Goal: Task Accomplishment & Management: Manage account settings

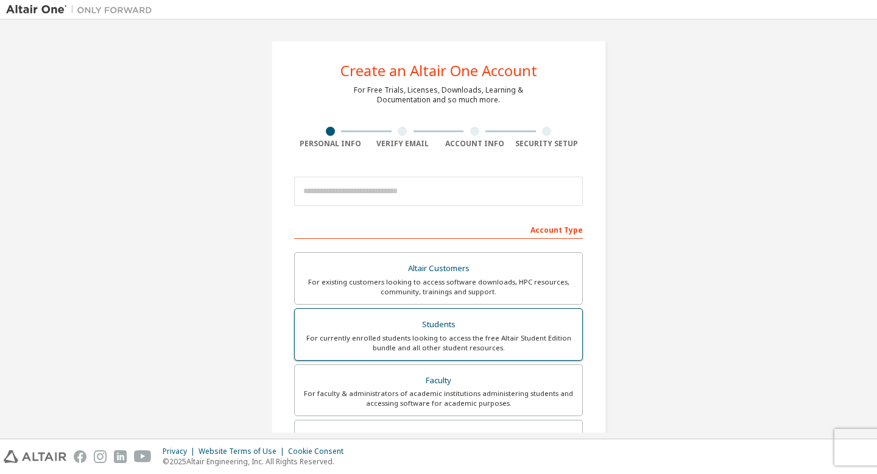
click at [446, 321] on div "Students" at bounding box center [438, 324] width 273 height 17
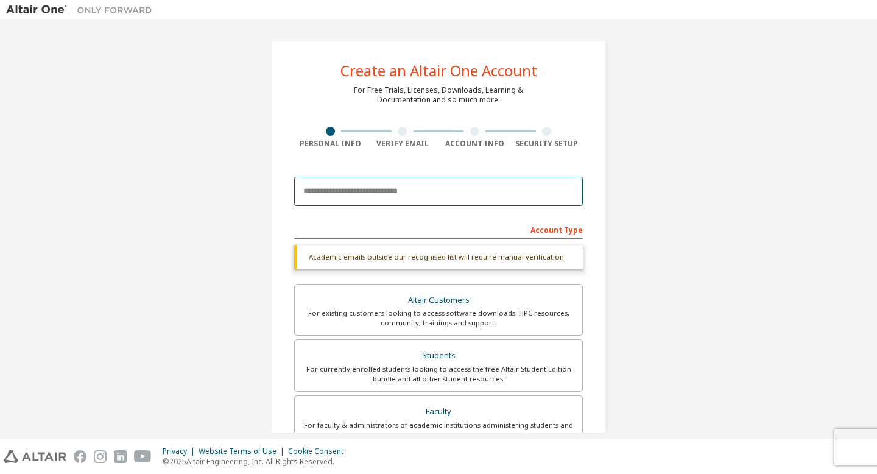
click at [386, 190] on input "email" at bounding box center [438, 191] width 289 height 29
type input "**********"
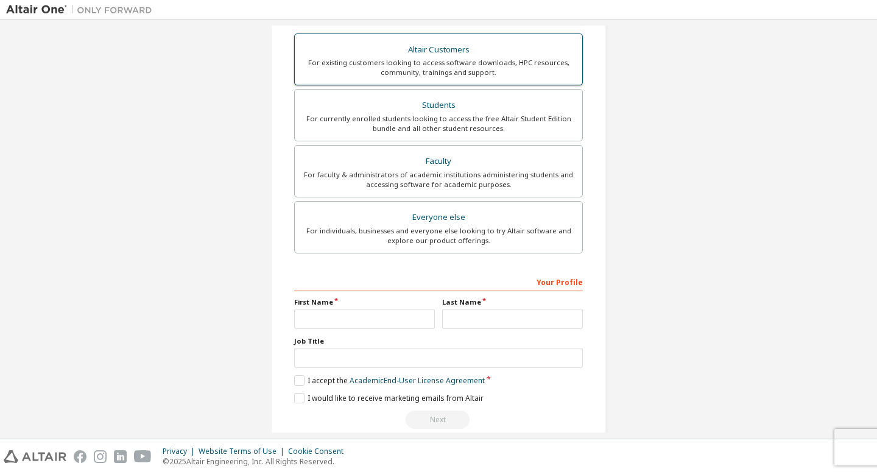
scroll to position [255, 0]
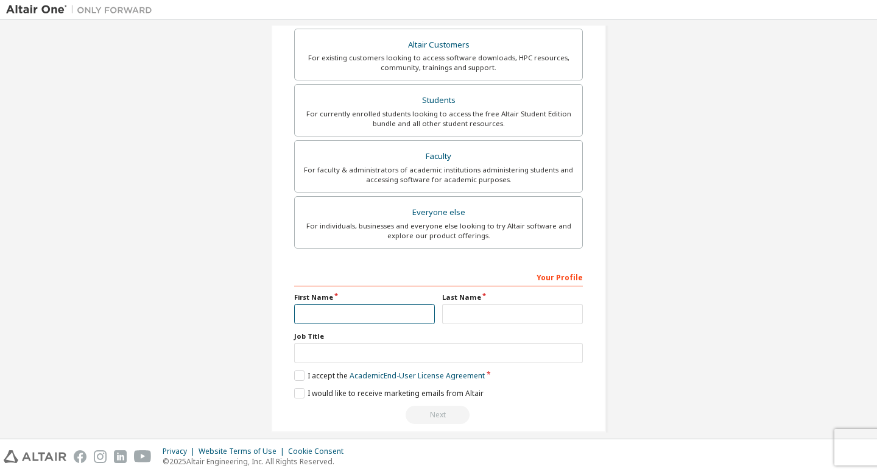
click at [384, 312] on input "text" at bounding box center [364, 314] width 141 height 20
type input "****"
click at [473, 315] on input "****" at bounding box center [512, 314] width 141 height 20
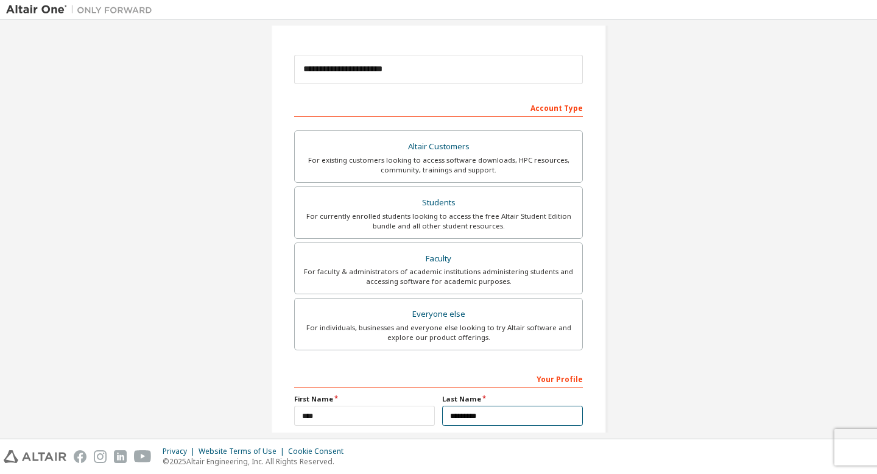
scroll to position [238, 0]
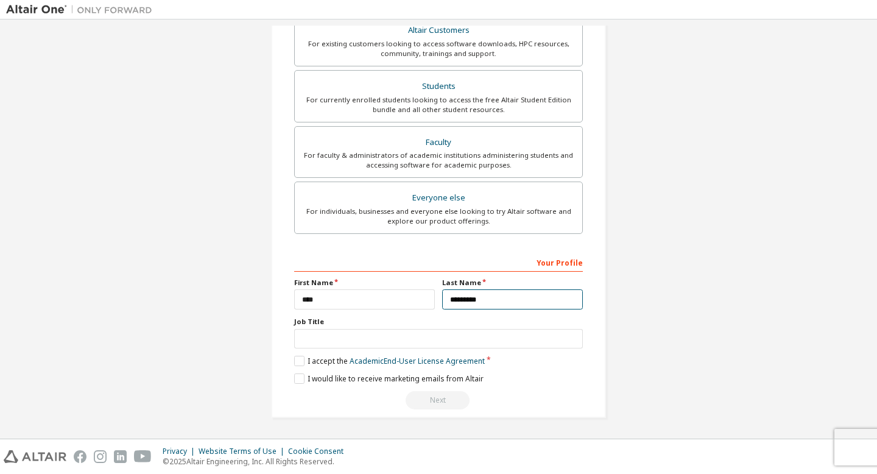
type input "*********"
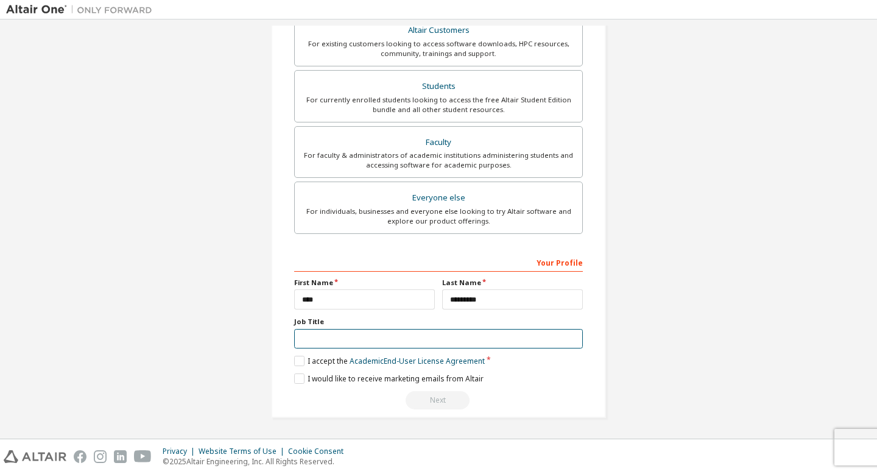
click at [362, 336] on input "text" at bounding box center [438, 339] width 289 height 20
type input "*******"
click at [370, 356] on link "Academic End-User License Agreement" at bounding box center [417, 361] width 135 height 10
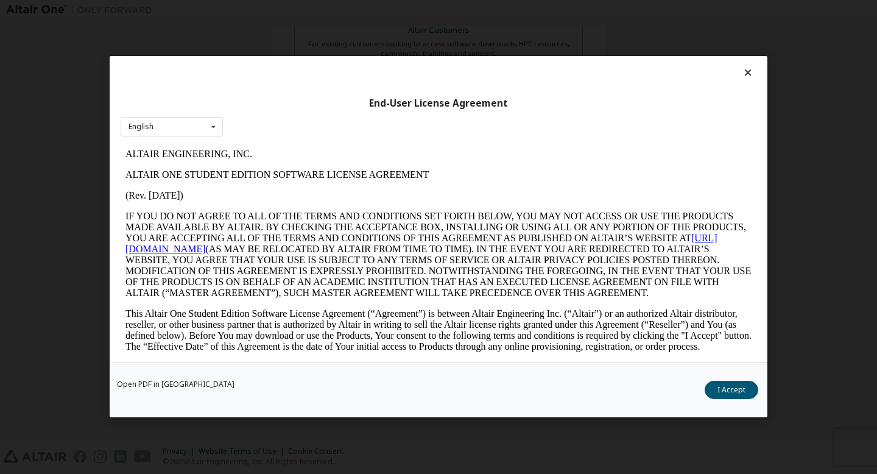
scroll to position [0, 0]
click at [711, 396] on button "I Accept" at bounding box center [732, 390] width 54 height 18
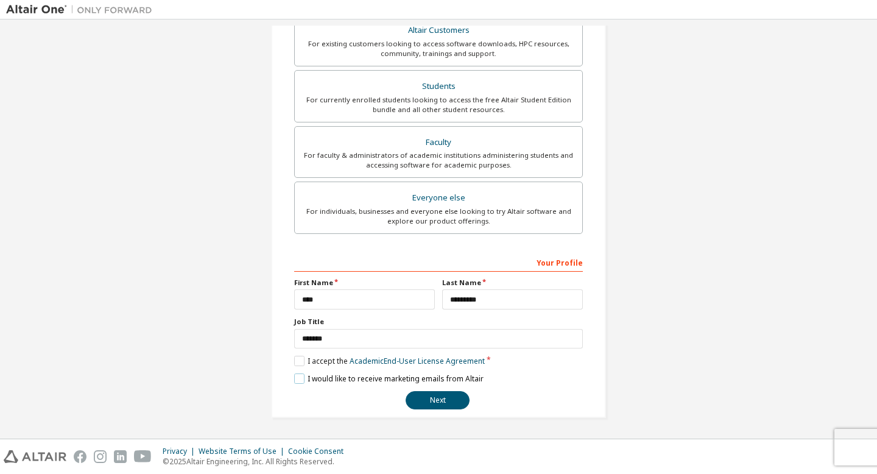
click at [303, 374] on label "I would like to receive marketing emails from Altair" at bounding box center [388, 378] width 189 height 10
click at [294, 379] on label "I would like to receive marketing emails from Altair" at bounding box center [388, 378] width 189 height 10
click at [435, 397] on button "Next" at bounding box center [438, 400] width 64 height 18
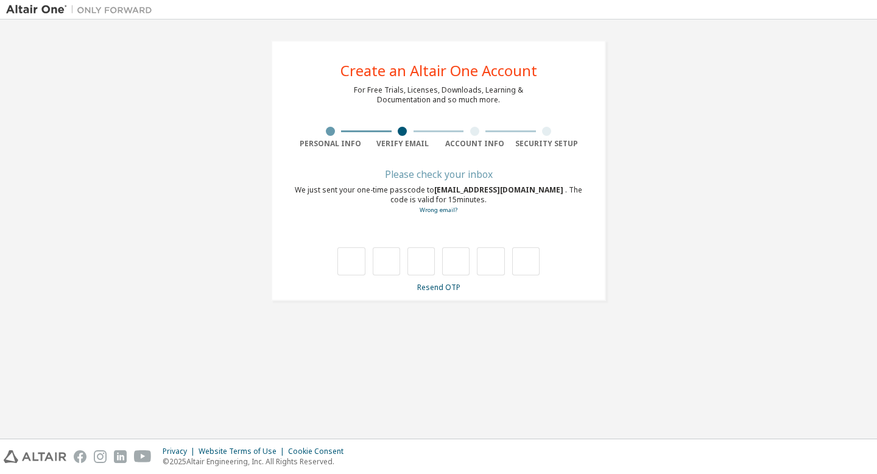
type input "*"
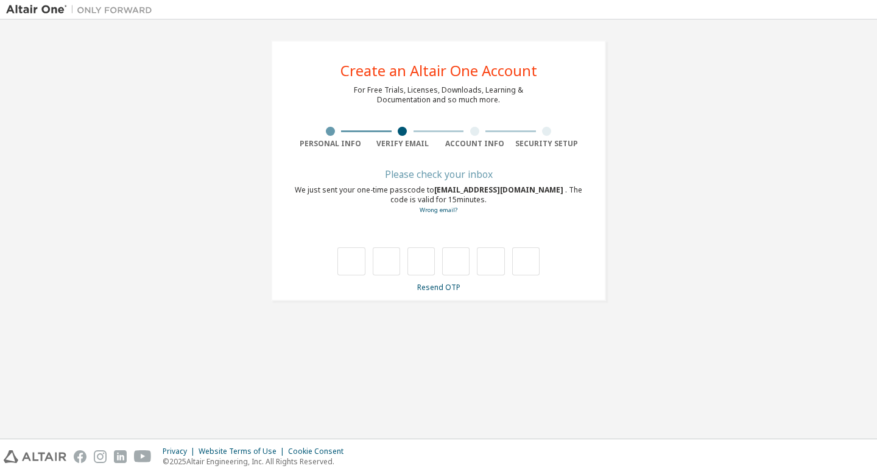
type input "*"
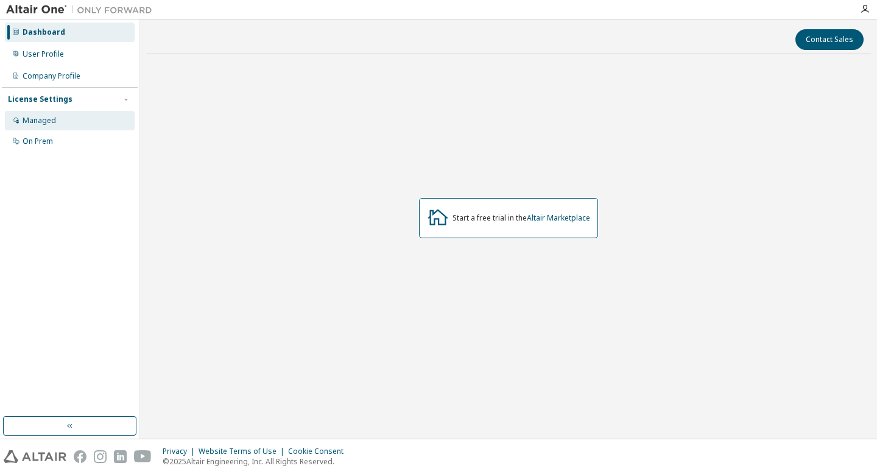
click at [82, 125] on div "Managed" at bounding box center [70, 120] width 130 height 19
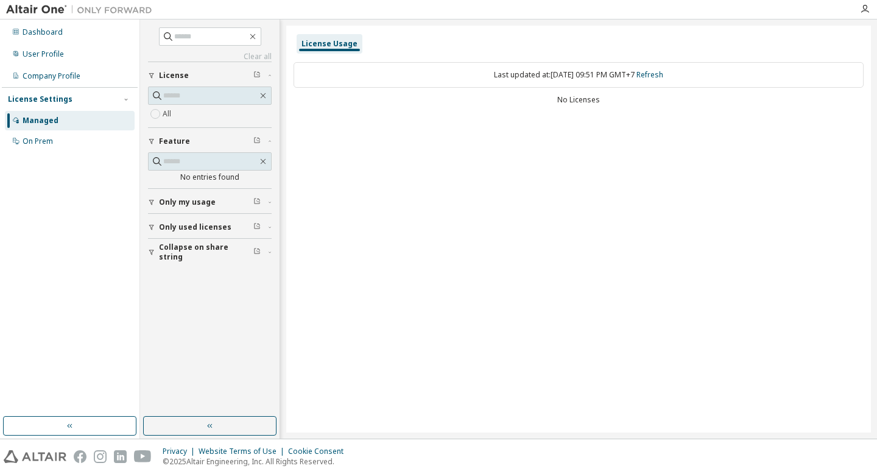
click at [211, 72] on div "License" at bounding box center [213, 76] width 109 height 10
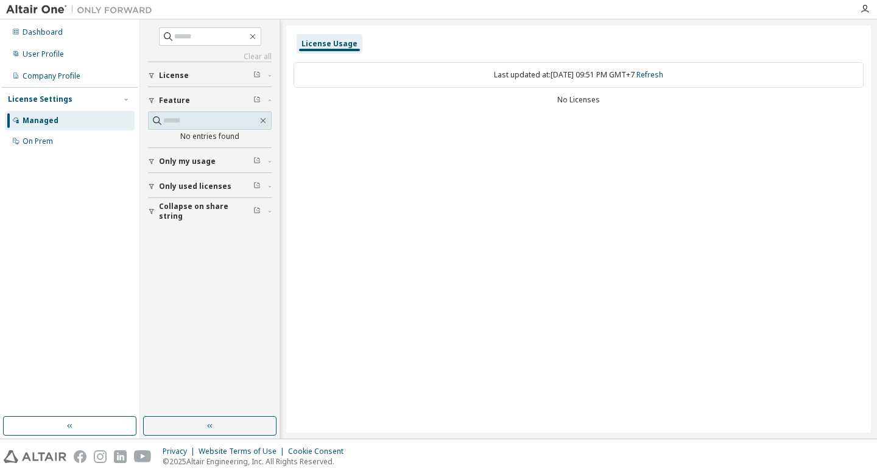
click at [211, 72] on div "License" at bounding box center [213, 76] width 109 height 10
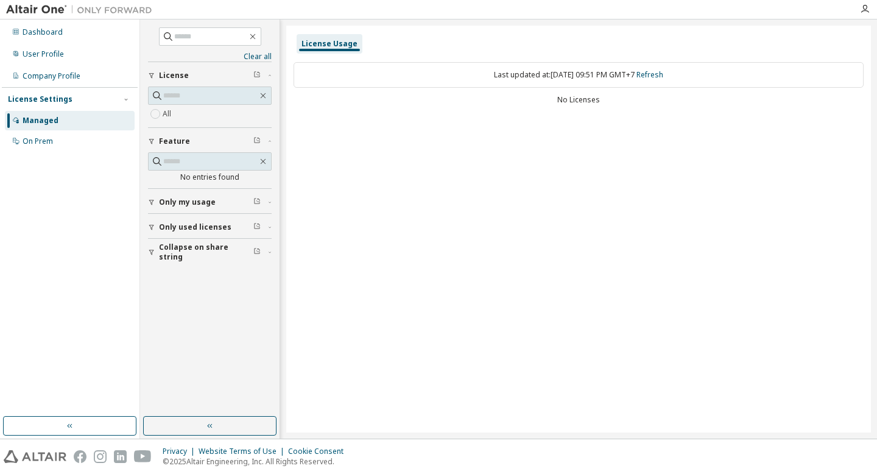
click at [203, 224] on span "Only used licenses" at bounding box center [195, 227] width 72 height 10
click at [159, 227] on span "Only used licenses" at bounding box center [195, 227] width 72 height 10
click at [178, 251] on div "Yes No" at bounding box center [210, 252] width 124 height 29
click at [269, 227] on icon "button" at bounding box center [269, 227] width 7 height 4
click at [76, 56] on div "User Profile" at bounding box center [70, 53] width 130 height 19
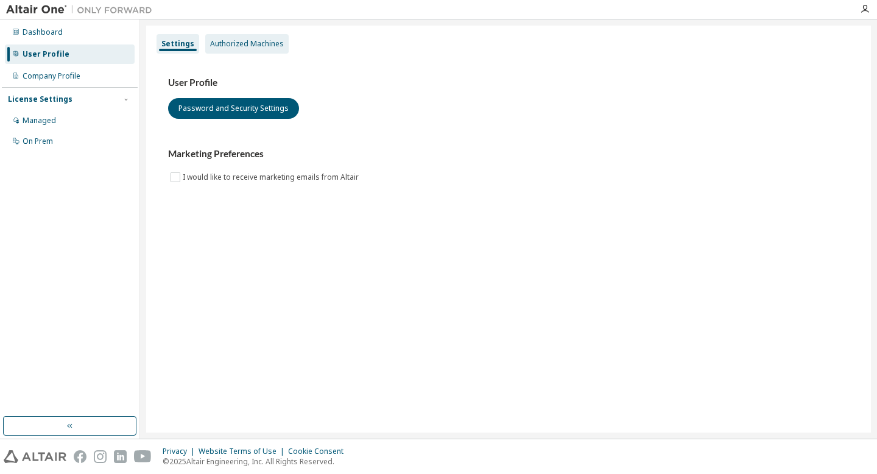
click at [258, 42] on div "Authorized Machines" at bounding box center [247, 44] width 74 height 10
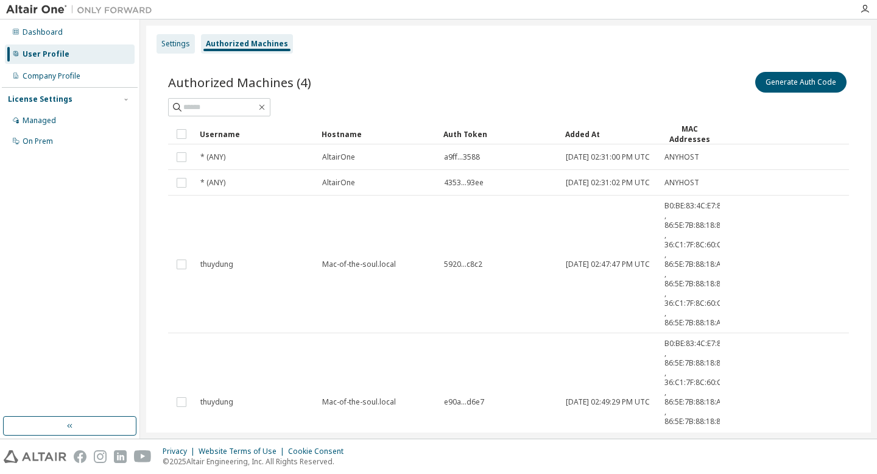
click at [169, 45] on div "Settings" at bounding box center [175, 44] width 29 height 10
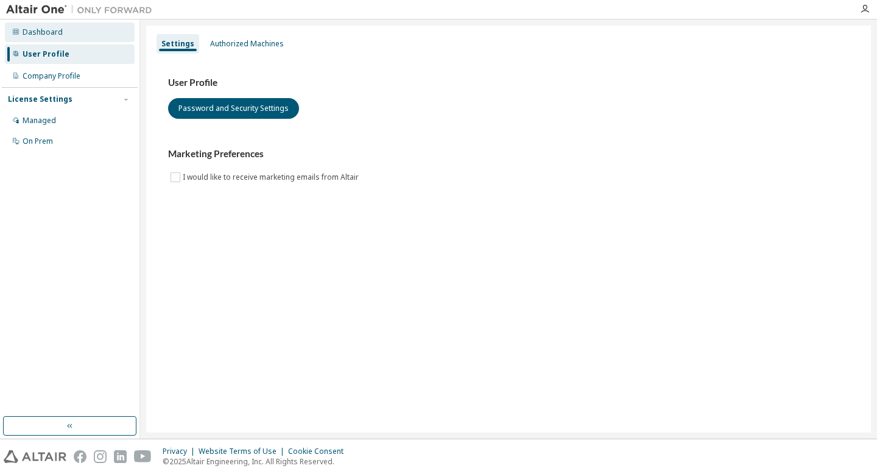
click at [63, 32] on div "Dashboard" at bounding box center [70, 32] width 130 height 19
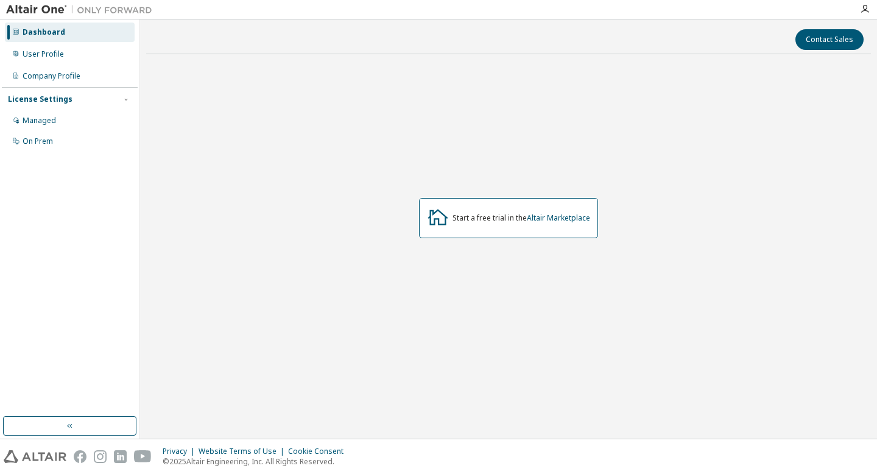
click at [442, 222] on icon at bounding box center [438, 217] width 22 height 22
click at [38, 127] on div "Managed" at bounding box center [70, 120] width 130 height 19
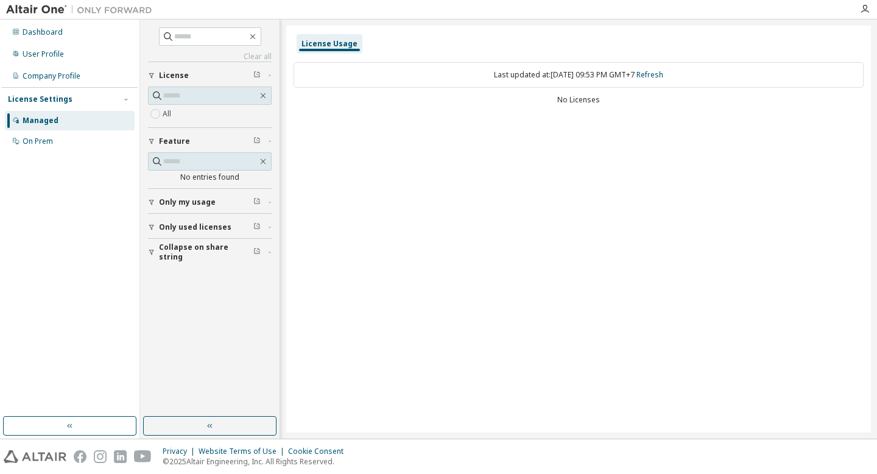
click at [219, 212] on button "Only my usage" at bounding box center [210, 202] width 124 height 27
click at [326, 48] on div "License Usage" at bounding box center [329, 44] width 56 height 10
click at [325, 46] on div "License Usage" at bounding box center [329, 44] width 56 height 10
click at [188, 117] on div "All" at bounding box center [210, 114] width 124 height 15
click at [211, 214] on button "Only my usage" at bounding box center [210, 202] width 124 height 27
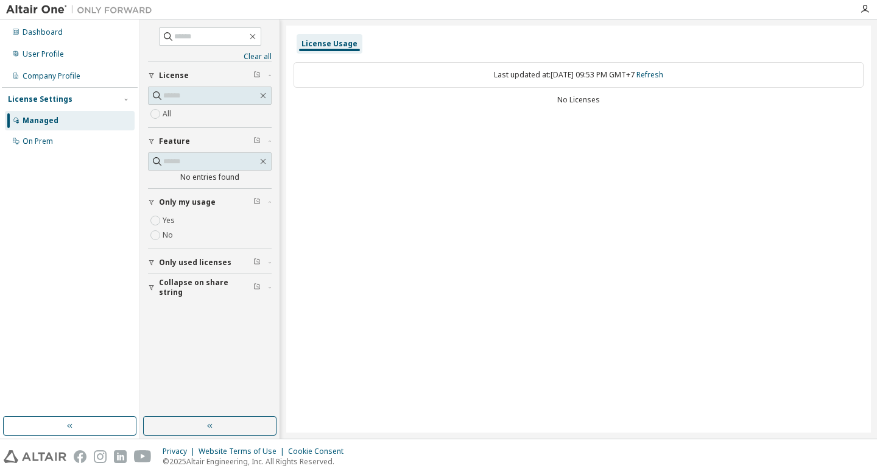
click at [204, 258] on span "Only used licenses" at bounding box center [195, 263] width 72 height 10
click at [205, 328] on button "Collapse on share string" at bounding box center [210, 322] width 124 height 27
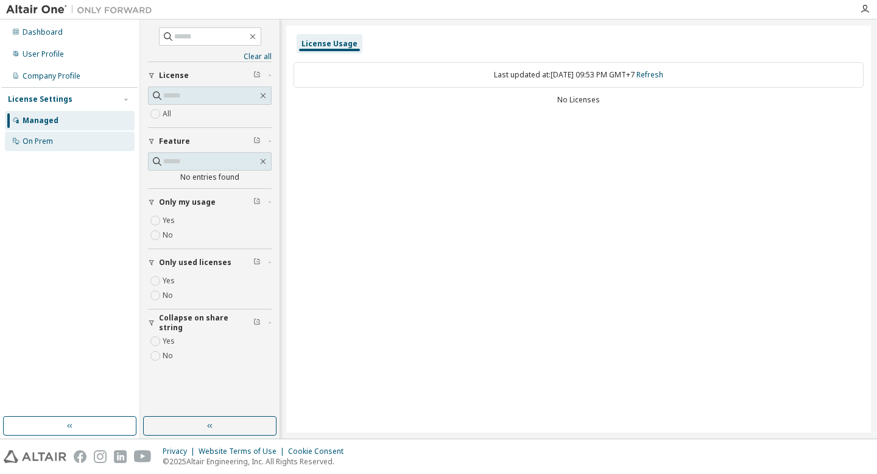
click at [66, 142] on div "On Prem" at bounding box center [70, 141] width 130 height 19
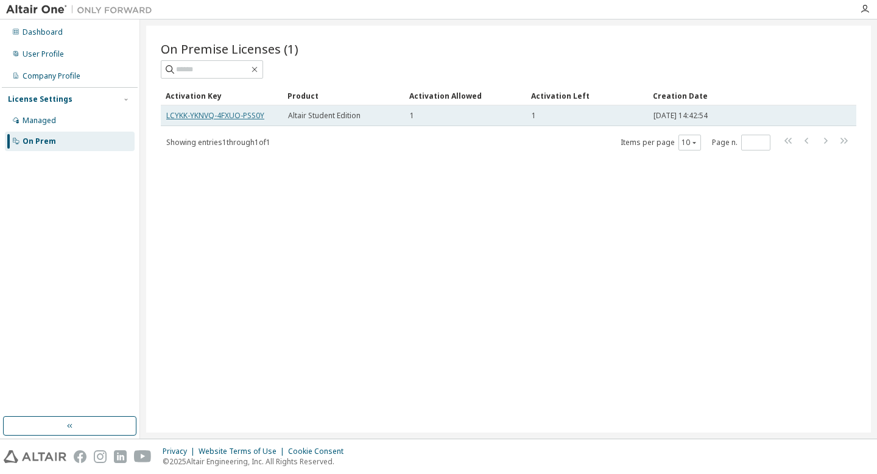
click at [204, 116] on link "LCYKK-YKNVQ-4FXUO-PSS0Y" at bounding box center [215, 115] width 98 height 10
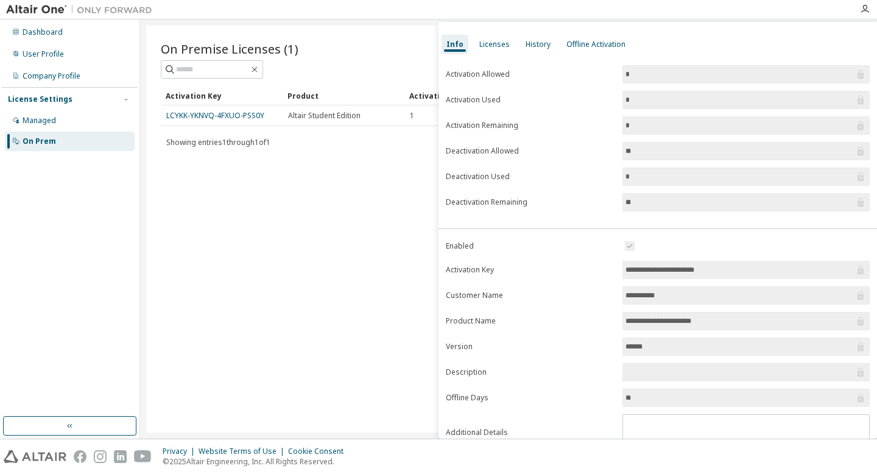
scroll to position [88, 0]
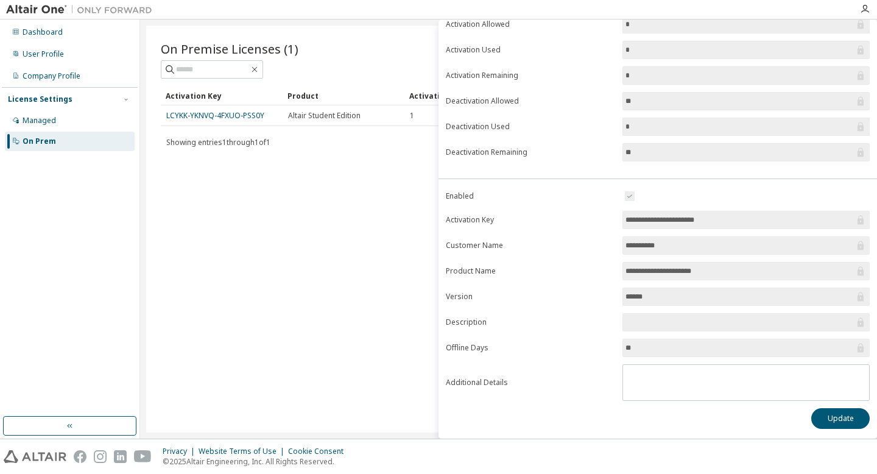
click at [646, 299] on input "******" at bounding box center [739, 296] width 229 height 12
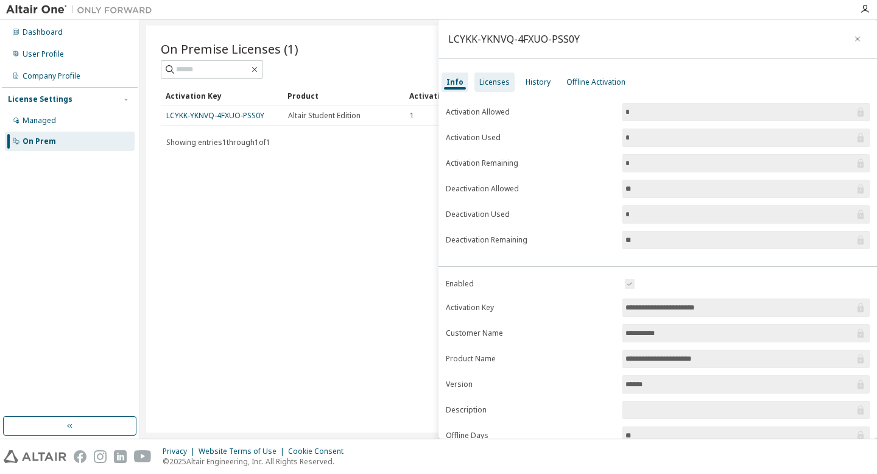
click at [492, 86] on div "Licenses" at bounding box center [494, 82] width 30 height 10
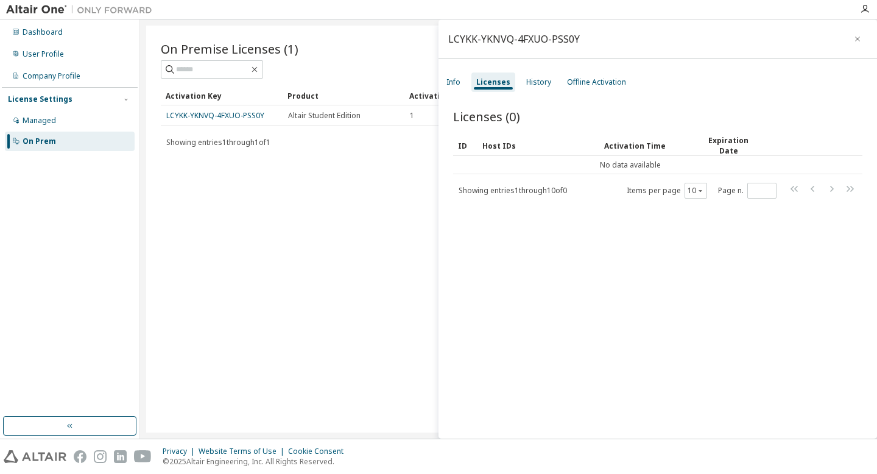
click at [492, 86] on div "Licenses" at bounding box center [493, 82] width 34 height 10
click at [536, 85] on div "History" at bounding box center [538, 82] width 25 height 10
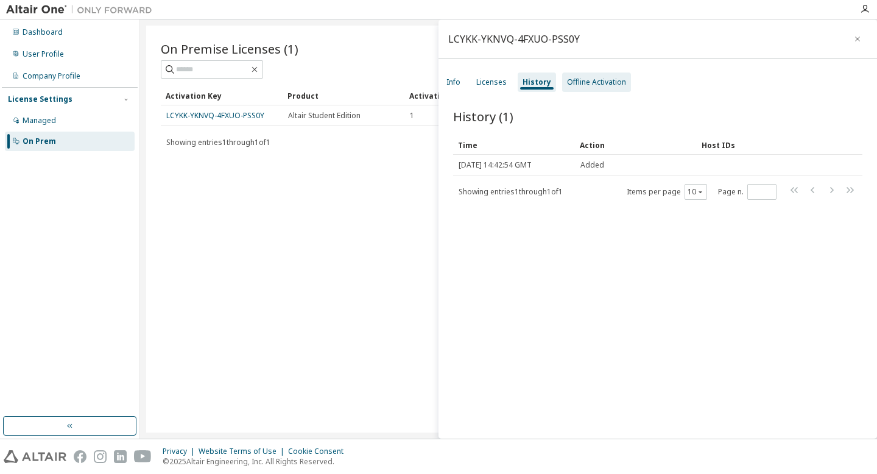
click at [589, 81] on div "Offline Activation" at bounding box center [596, 82] width 59 height 10
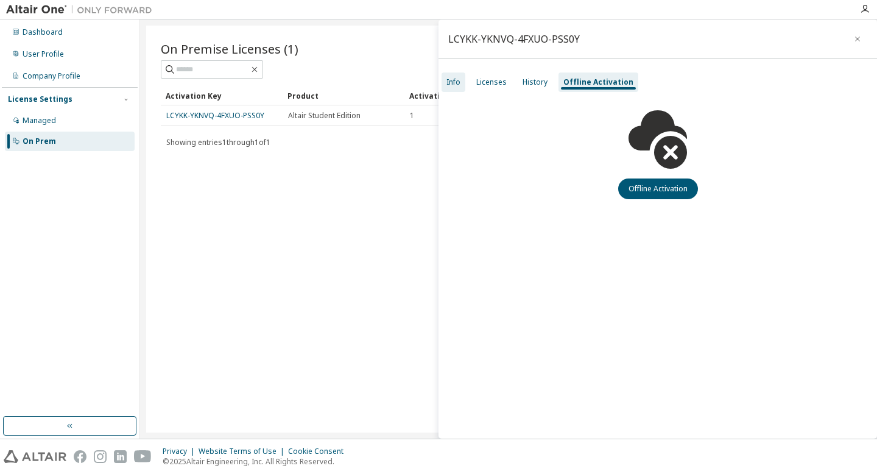
click at [449, 82] on div "Info" at bounding box center [453, 82] width 14 height 10
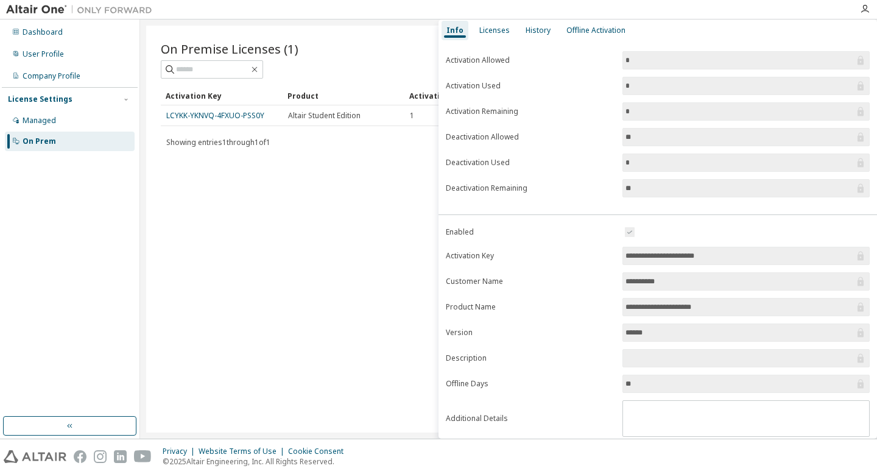
scroll to position [88, 0]
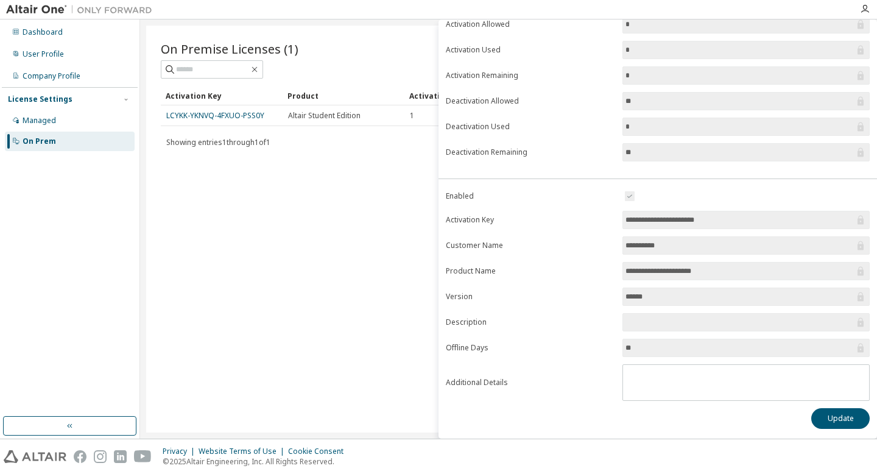
click at [656, 304] on span "******" at bounding box center [745, 296] width 247 height 18
click at [643, 296] on input "******" at bounding box center [739, 296] width 229 height 12
click at [641, 278] on span "**********" at bounding box center [745, 271] width 247 height 18
click at [832, 421] on button "Update" at bounding box center [840, 418] width 58 height 21
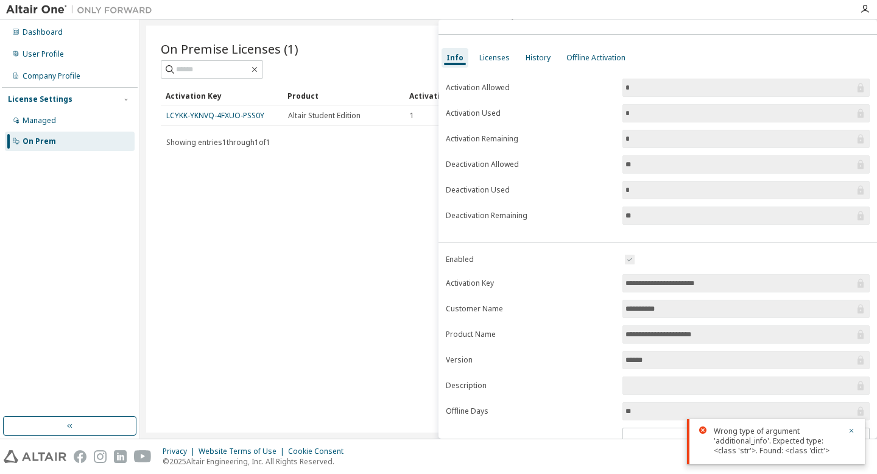
scroll to position [0, 0]
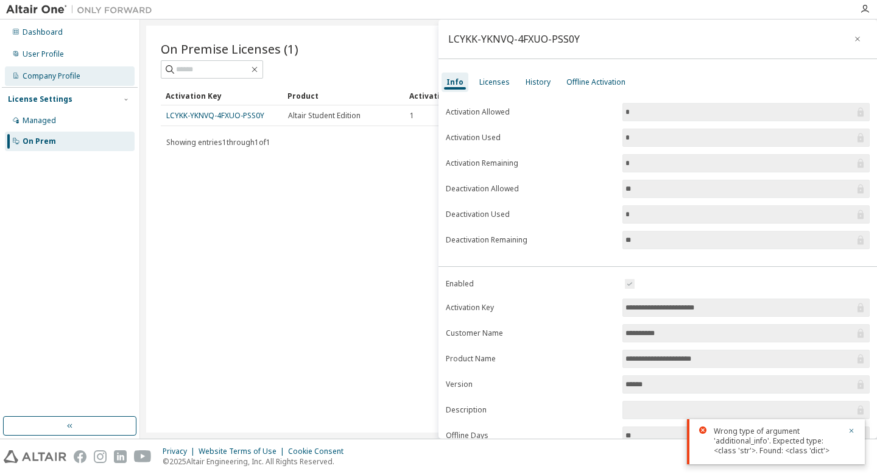
click at [68, 77] on div "Company Profile" at bounding box center [52, 76] width 58 height 10
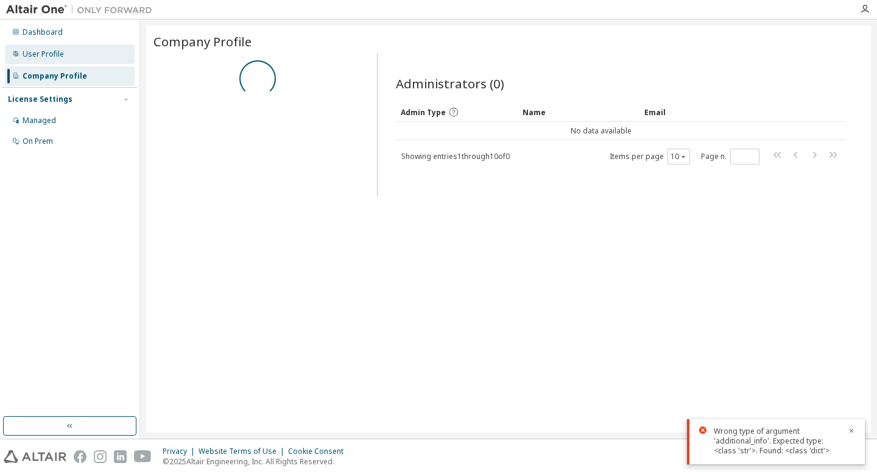
click at [61, 59] on div "User Profile" at bounding box center [70, 53] width 130 height 19
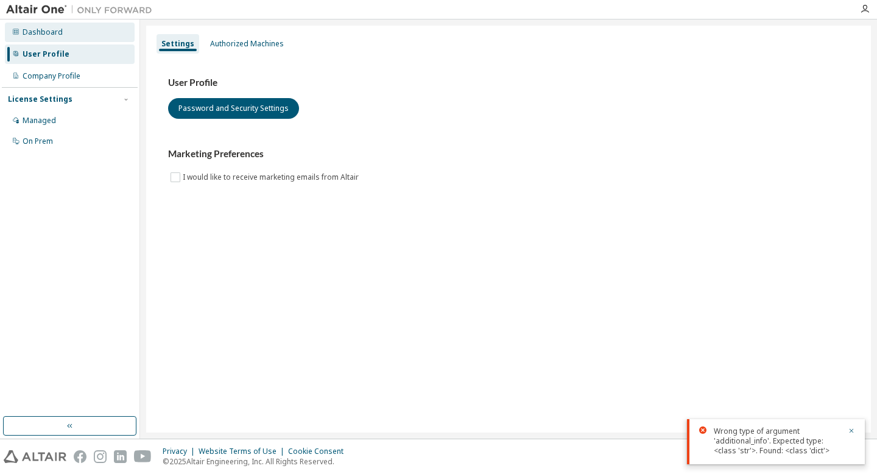
click at [52, 40] on div "Dashboard" at bounding box center [70, 32] width 130 height 19
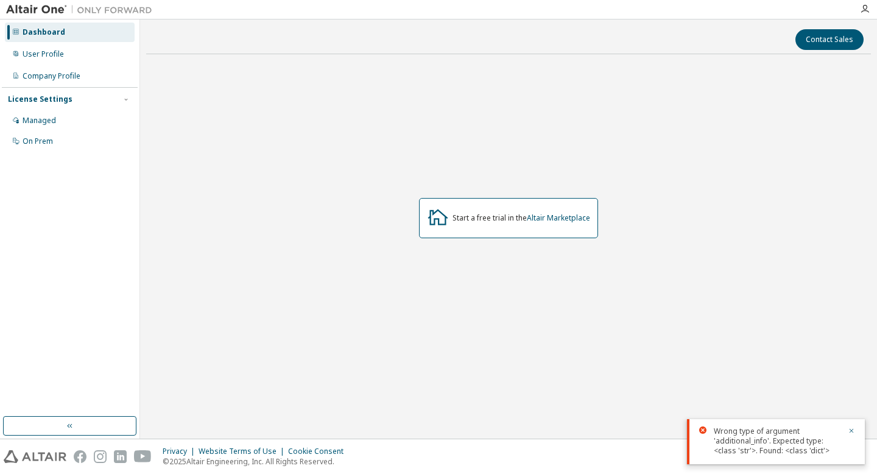
click at [61, 107] on div "License Settings Managed On Prem" at bounding box center [70, 119] width 136 height 65
click at [61, 117] on div "Managed" at bounding box center [70, 120] width 130 height 19
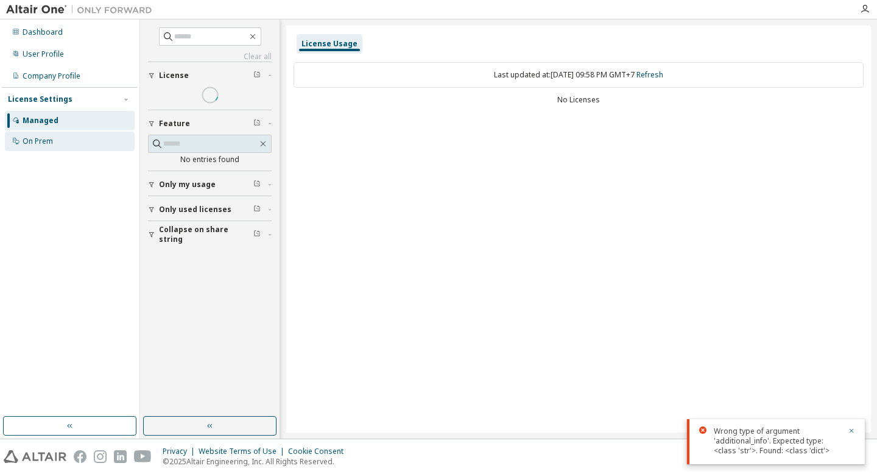
click at [62, 141] on div "On Prem" at bounding box center [70, 141] width 130 height 19
